Goal: Transaction & Acquisition: Purchase product/service

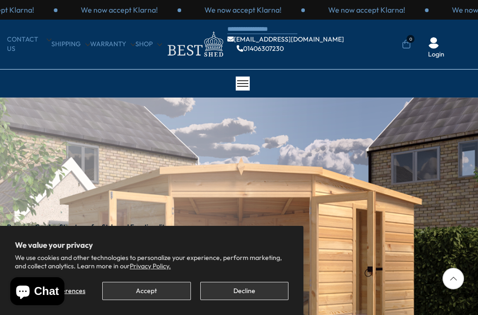
click at [252, 296] on button "Decline" at bounding box center [244, 291] width 88 height 18
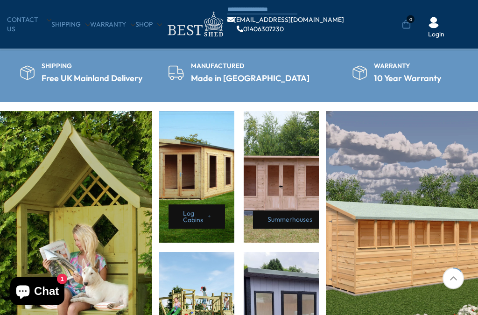
scroll to position [345, 0]
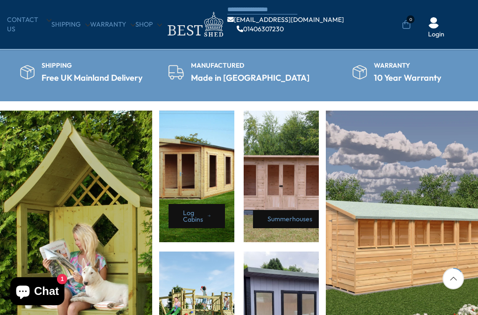
click at [144, 29] on link "Shop" at bounding box center [148, 24] width 27 height 9
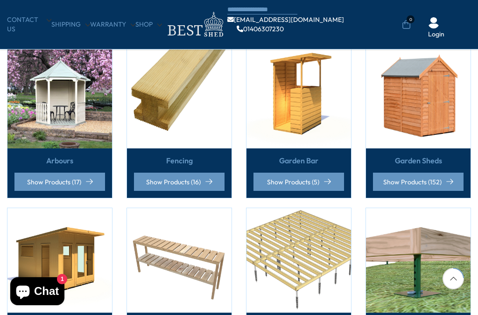
scroll to position [239, 0]
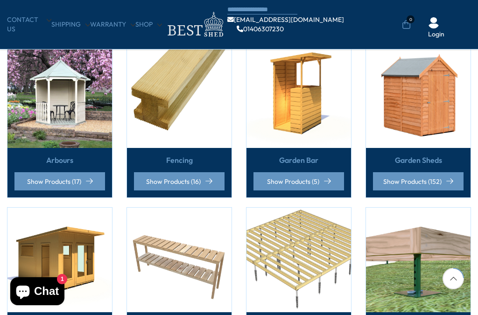
click at [418, 161] on link "Garden Sheds" at bounding box center [418, 160] width 47 height 10
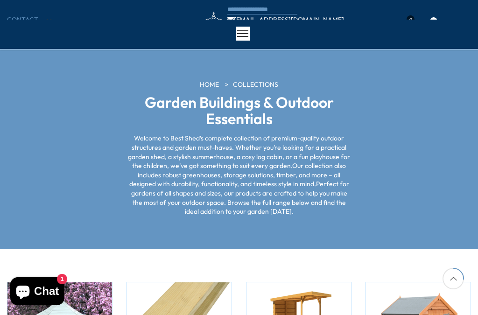
scroll to position [288, 0]
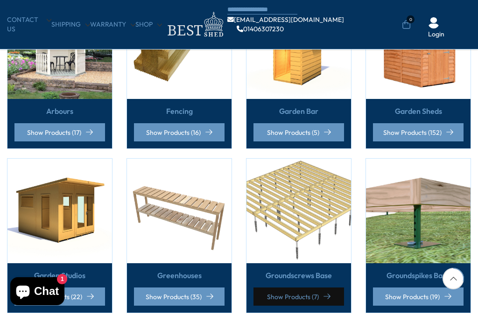
click at [313, 296] on link "Show Products (7)" at bounding box center [299, 297] width 91 height 18
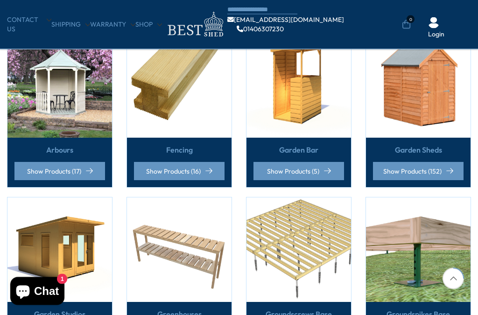
scroll to position [249, 0]
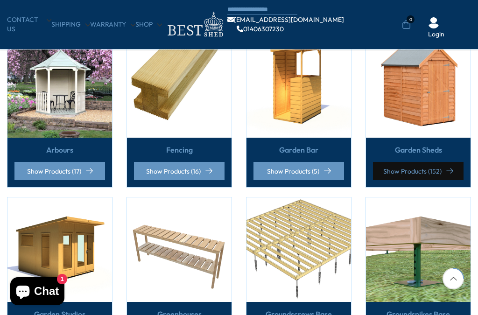
click at [430, 171] on link "Show Products (152)" at bounding box center [418, 171] width 91 height 18
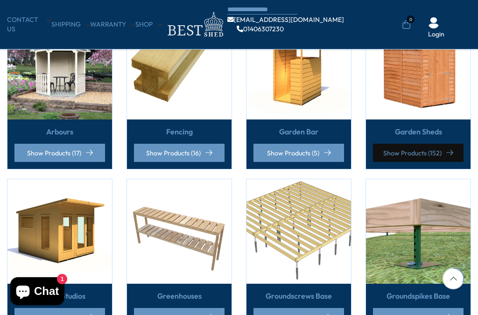
scroll to position [309, 0]
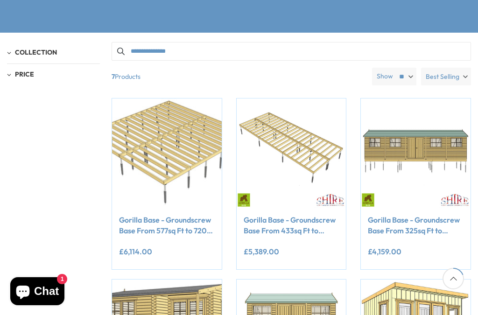
scroll to position [165, 0]
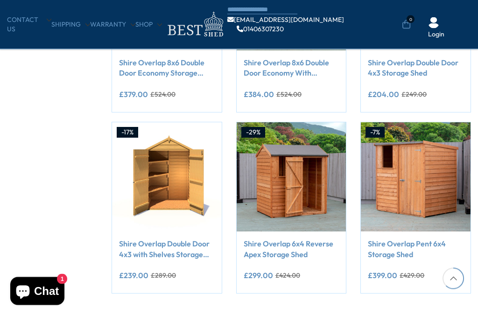
scroll to position [639, 0]
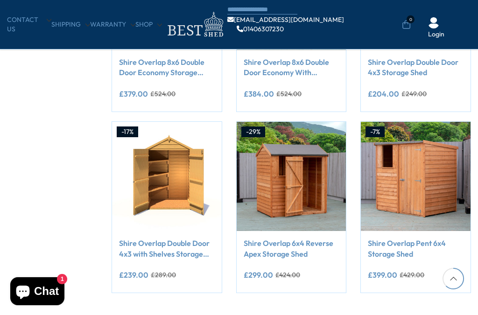
click at [449, 267] on div "**********" at bounding box center [416, 276] width 96 height 19
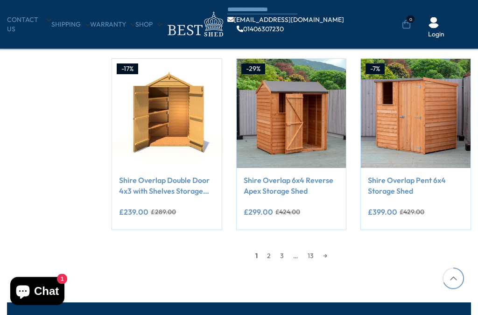
scroll to position [703, 0]
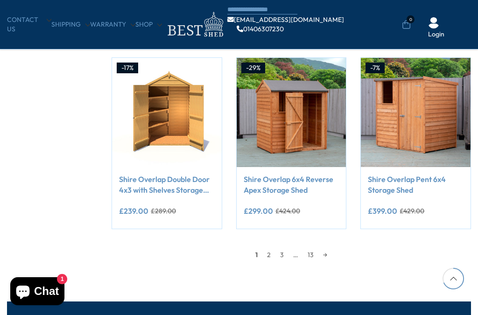
click at [268, 256] on link "2" at bounding box center [268, 255] width 13 height 14
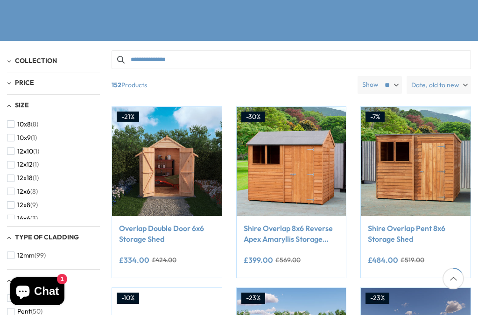
scroll to position [67, 0]
click at [8, 254] on span "button" at bounding box center [10, 255] width 7 height 7
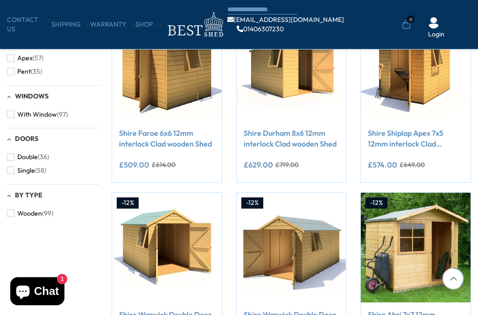
scroll to position [385, 0]
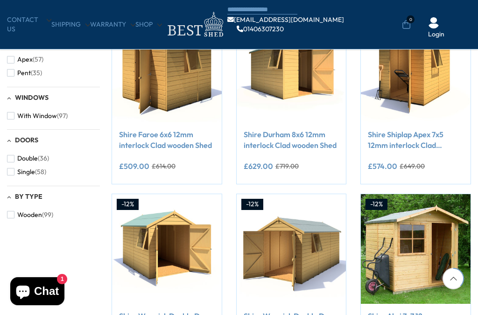
click at [14, 211] on span "button" at bounding box center [10, 214] width 7 height 7
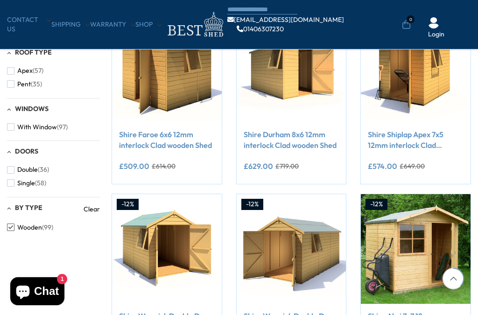
click at [13, 179] on span "button" at bounding box center [10, 182] width 7 height 7
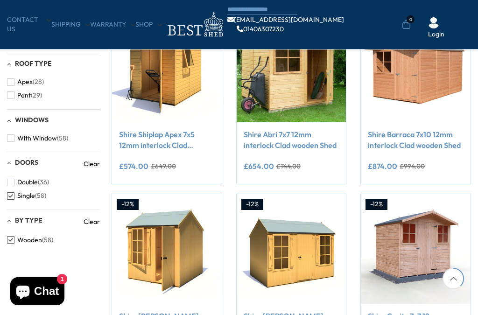
click at [7, 139] on button "With Window (58)" at bounding box center [37, 139] width 61 height 14
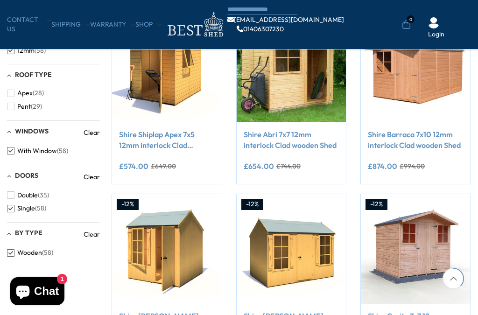
click at [8, 107] on span "button" at bounding box center [10, 106] width 7 height 7
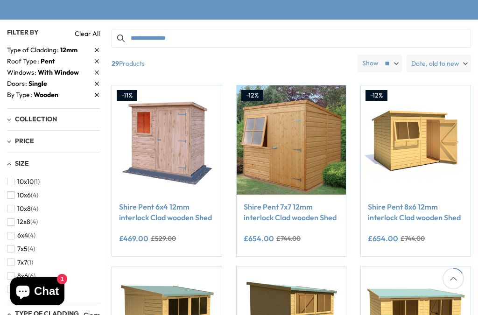
scroll to position [180, 0]
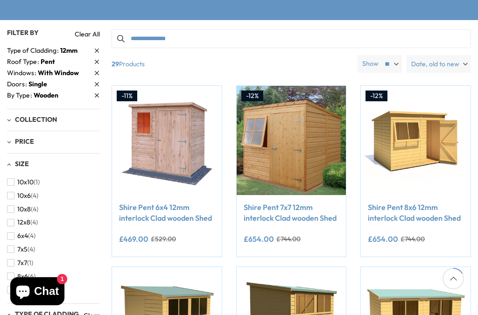
click at [14, 246] on span "button" at bounding box center [10, 249] width 7 height 7
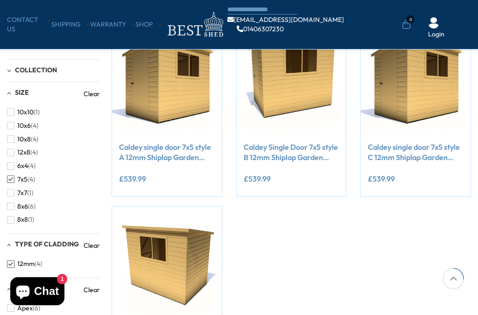
scroll to position [190, 0]
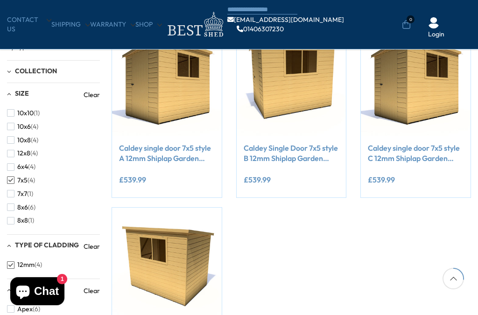
click at [13, 164] on span "button" at bounding box center [10, 166] width 7 height 7
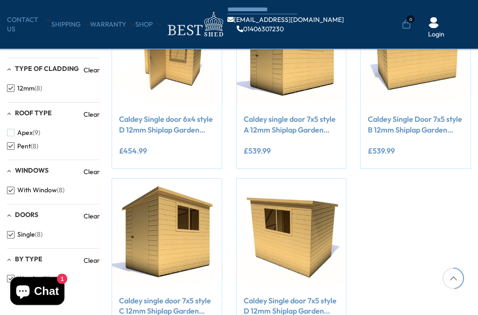
scroll to position [400, 0]
click at [170, 61] on img at bounding box center [167, 53] width 110 height 110
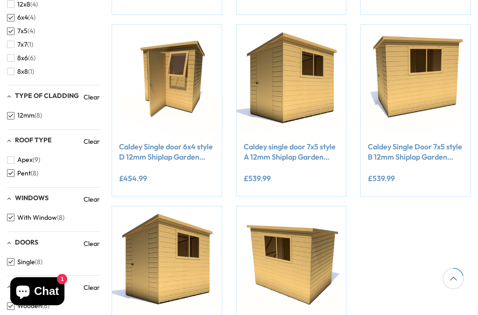
scroll to position [97, 0]
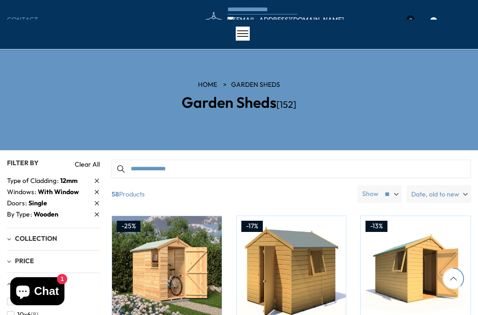
scroll to position [385, 0]
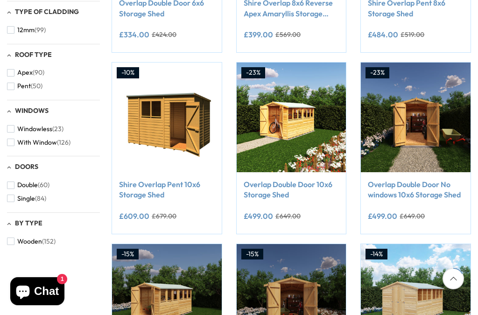
scroll to position [184, 0]
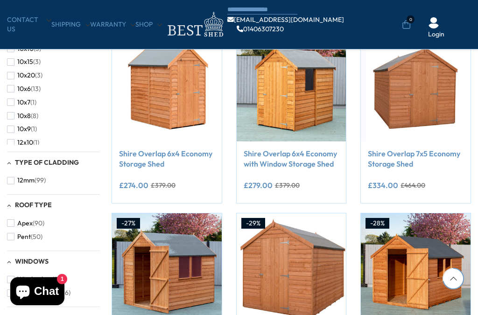
scroll to position [728, 0]
